Goal: Task Accomplishment & Management: Complete application form

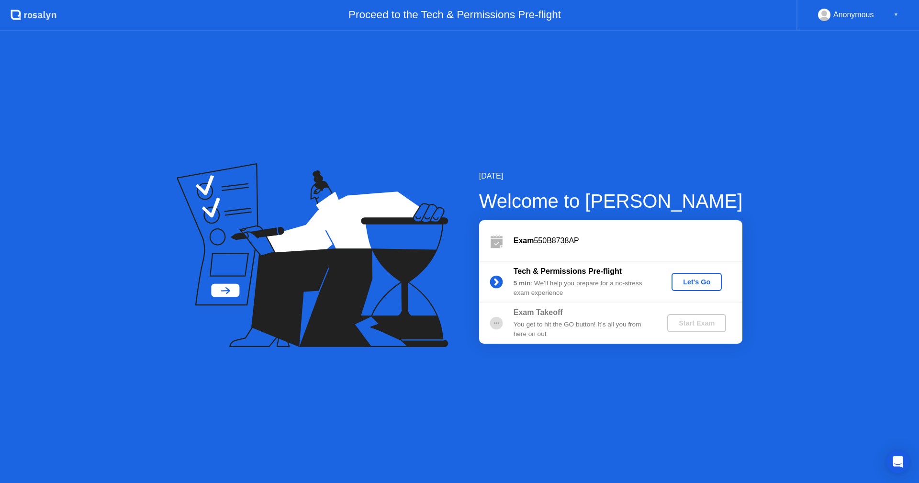
click at [704, 286] on div "Let's Go" at bounding box center [697, 282] width 43 height 8
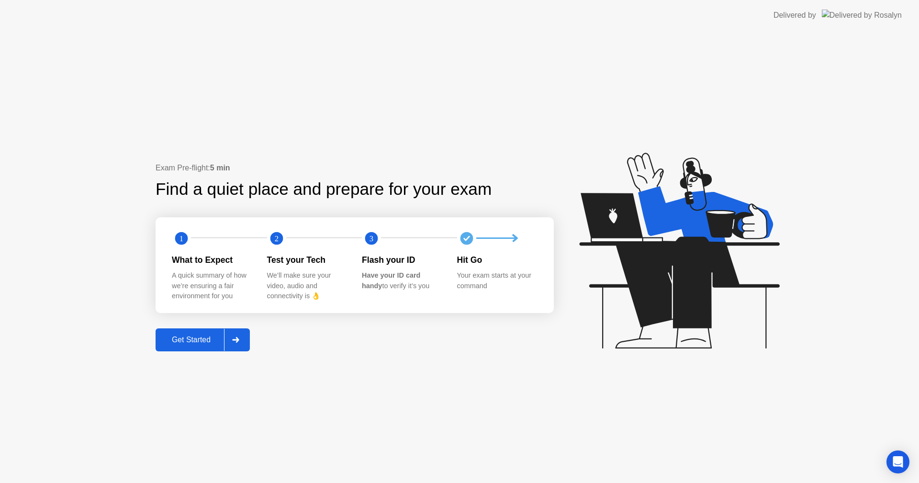
click at [233, 340] on div at bounding box center [235, 340] width 23 height 22
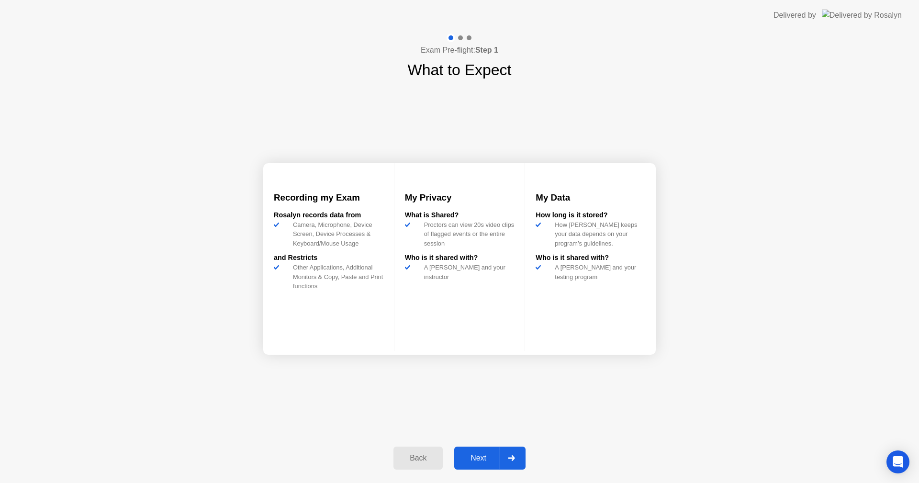
click at [483, 456] on div "Next" at bounding box center [478, 458] width 43 height 9
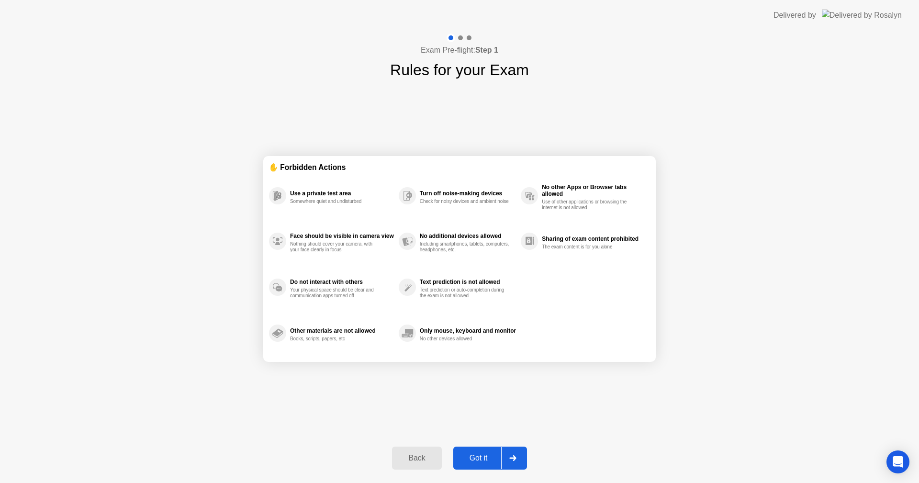
click at [480, 460] on div "Got it" at bounding box center [478, 458] width 45 height 9
select select "**********"
select select "*******"
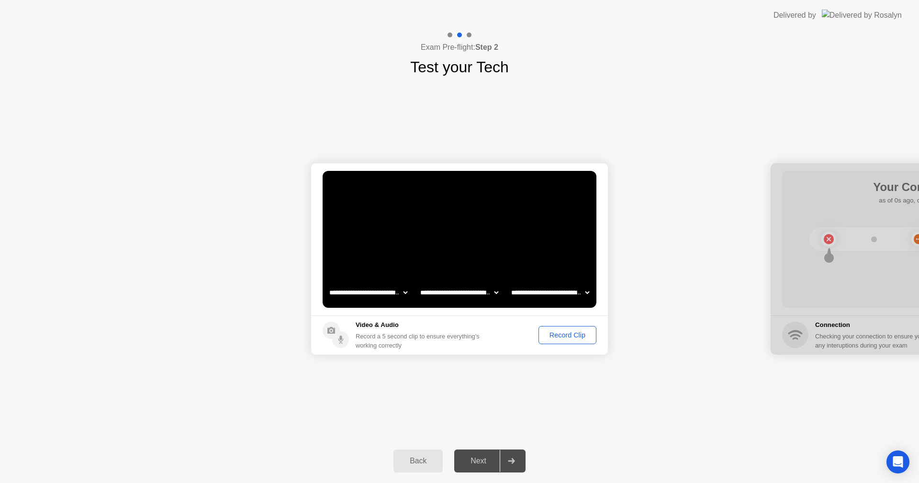
click at [560, 337] on div "Record Clip" at bounding box center [567, 335] width 51 height 8
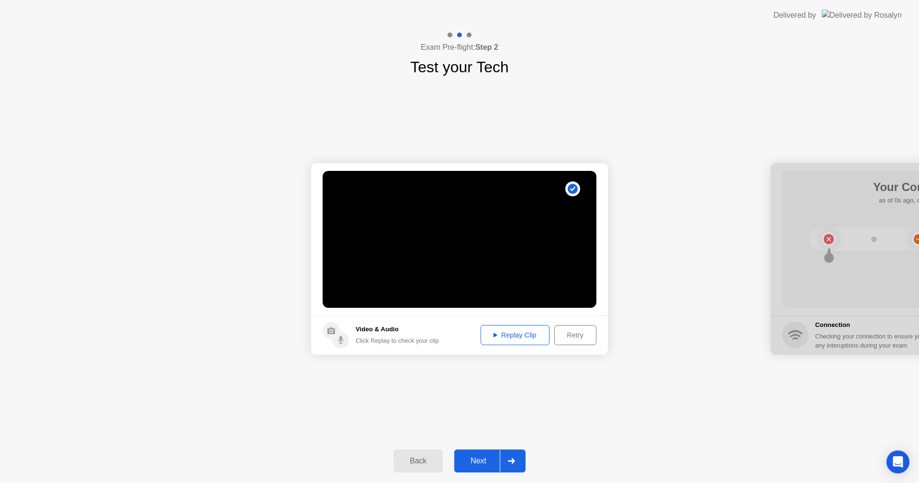
click at [525, 334] on div "Replay Clip" at bounding box center [515, 335] width 62 height 8
click at [482, 464] on div "Next" at bounding box center [478, 461] width 43 height 9
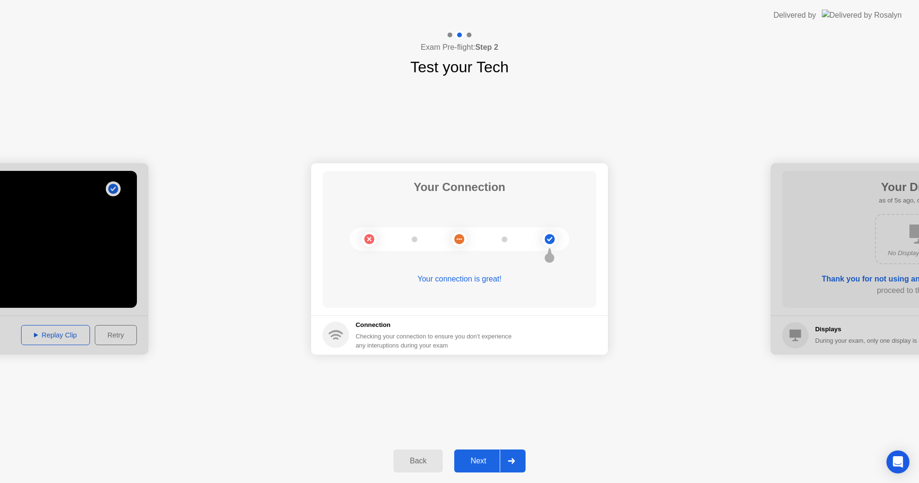
click at [486, 461] on div "Next" at bounding box center [478, 461] width 43 height 9
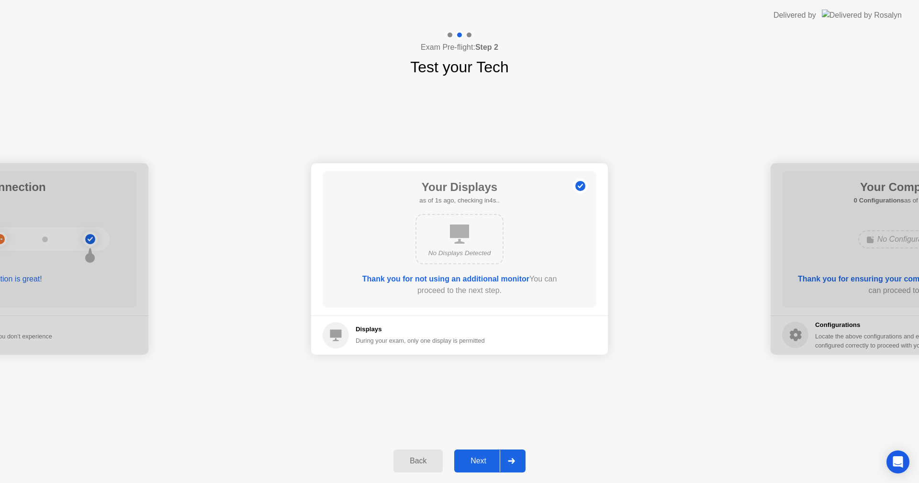
click at [464, 242] on icon at bounding box center [459, 234] width 19 height 19
click at [472, 458] on div "Next" at bounding box center [478, 461] width 43 height 9
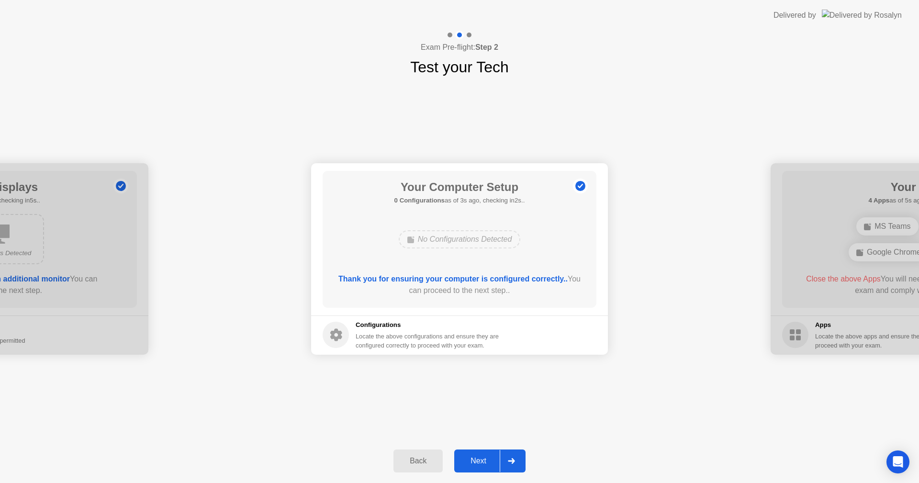
click at [488, 457] on div "Next" at bounding box center [478, 461] width 43 height 9
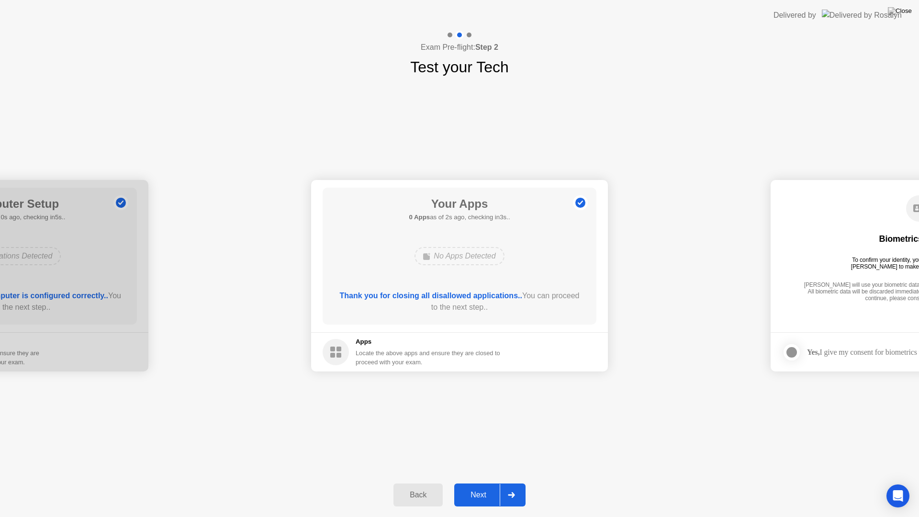
click at [597, 448] on div "**********" at bounding box center [459, 276] width 919 height 395
click at [477, 483] on div "Next" at bounding box center [478, 495] width 43 height 9
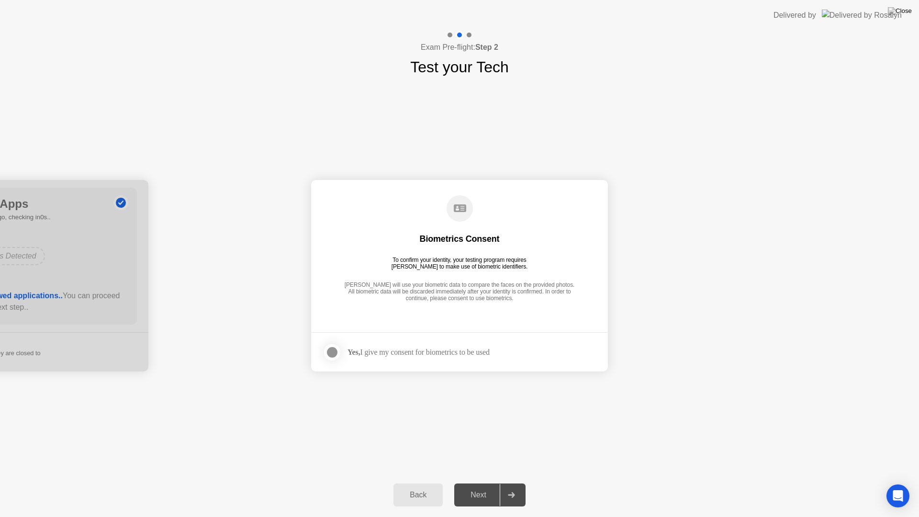
click at [328, 351] on div at bounding box center [332, 352] width 11 height 11
click at [490, 483] on div "Next" at bounding box center [478, 495] width 43 height 9
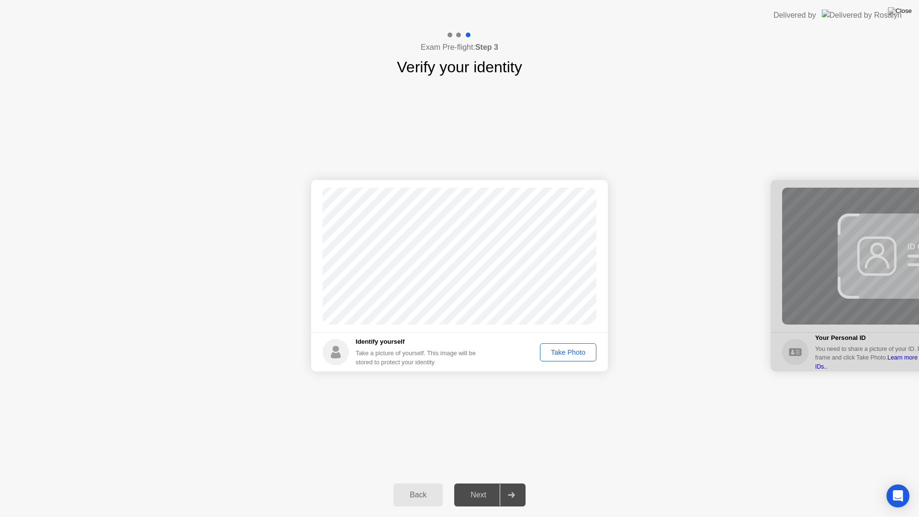
click at [560, 356] on div "Take Photo" at bounding box center [568, 353] width 50 height 8
click at [487, 483] on div "Next" at bounding box center [478, 495] width 43 height 9
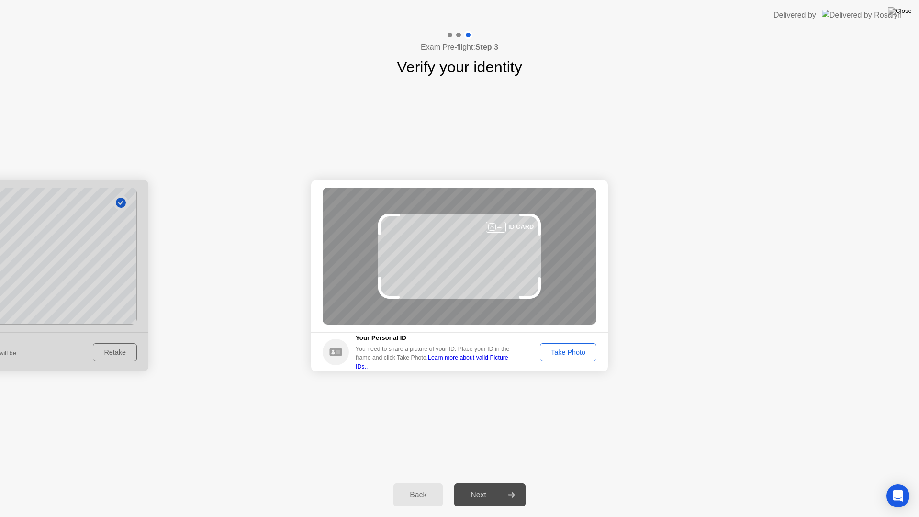
click at [556, 351] on div "Take Photo" at bounding box center [568, 353] width 50 height 8
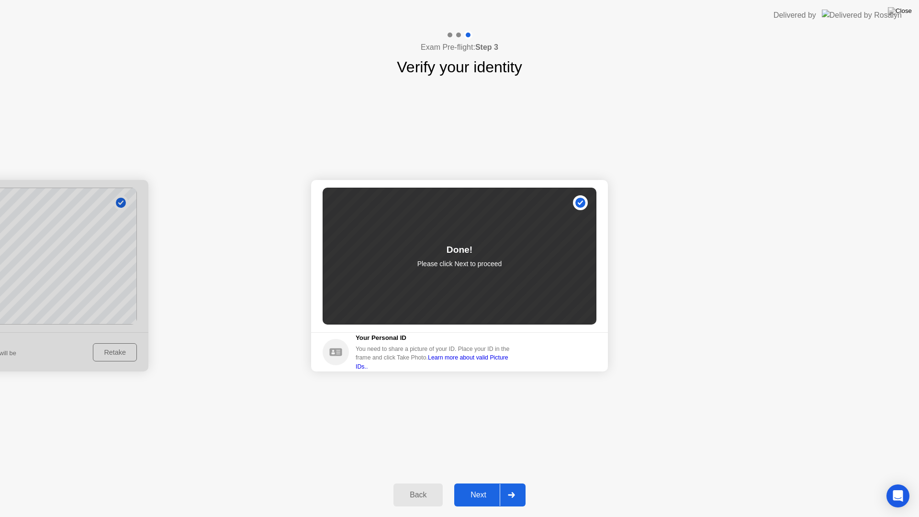
click at [481, 483] on div "Next" at bounding box center [478, 495] width 43 height 9
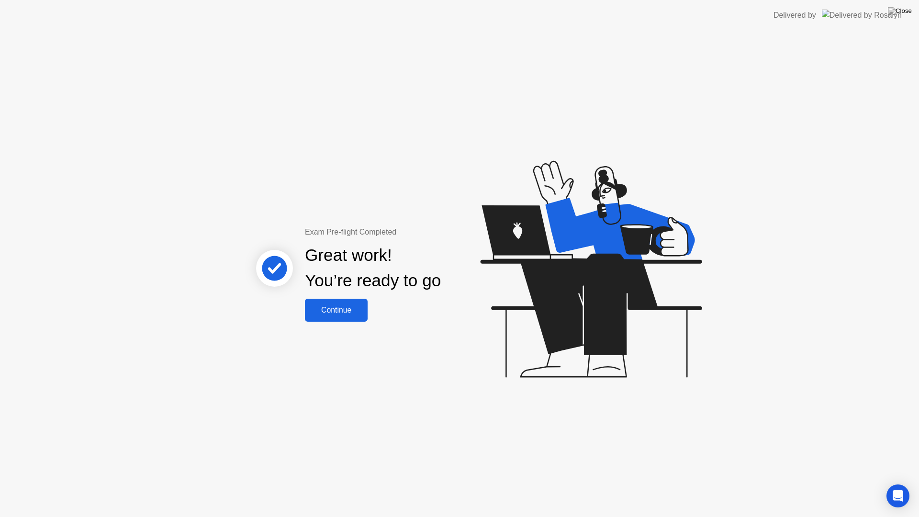
click at [345, 317] on button "Continue" at bounding box center [336, 310] width 63 height 23
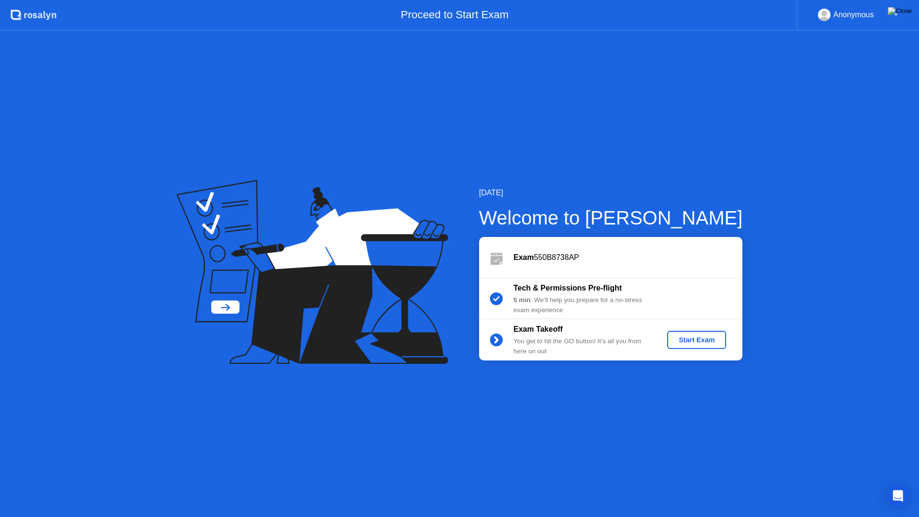
click at [908, 13] on img at bounding box center [900, 11] width 24 height 8
